Goal: Information Seeking & Learning: Learn about a topic

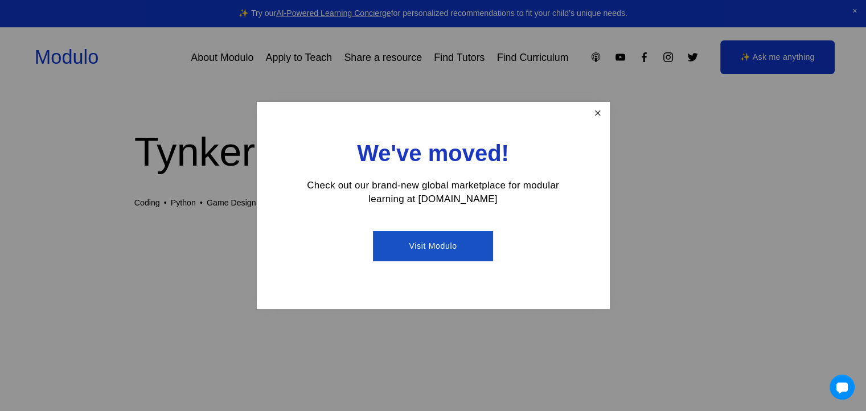
click at [599, 116] on link "Close" at bounding box center [598, 114] width 20 height 20
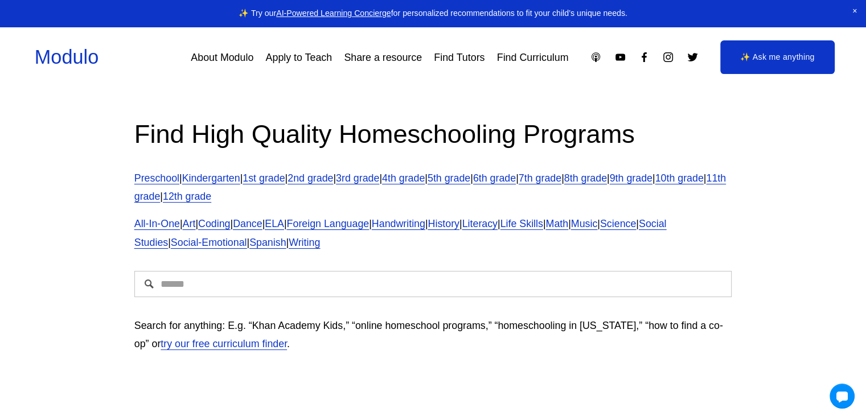
scroll to position [57, 0]
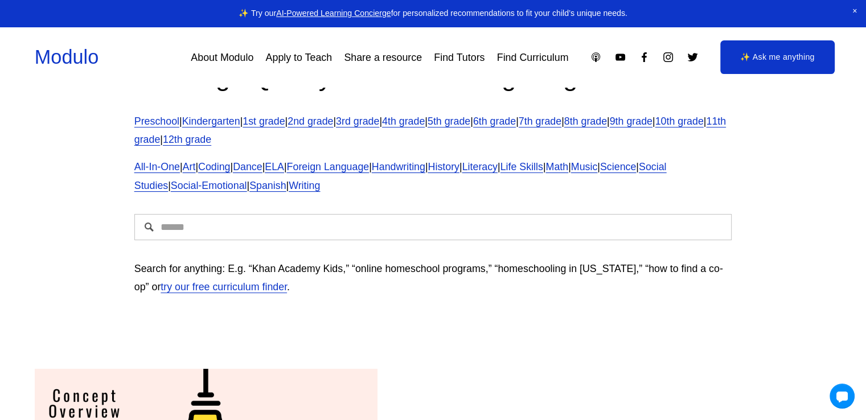
click at [326, 231] on input "Search" at bounding box center [433, 227] width 598 height 26
type input "**********"
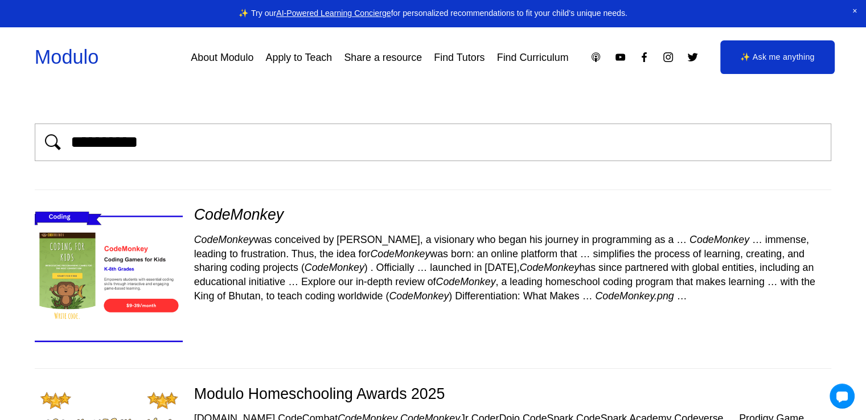
click at [260, 215] on em "CodeMonkey" at bounding box center [238, 214] width 89 height 17
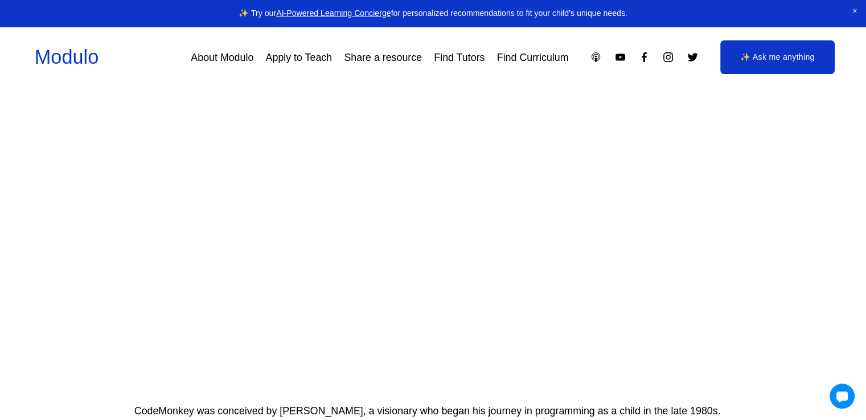
scroll to position [171, 0]
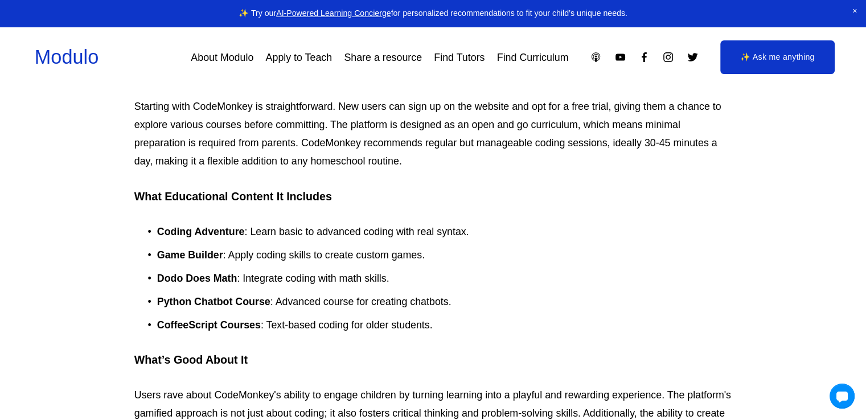
scroll to position [797, 0]
